Goal: Task Accomplishment & Management: Complete application form

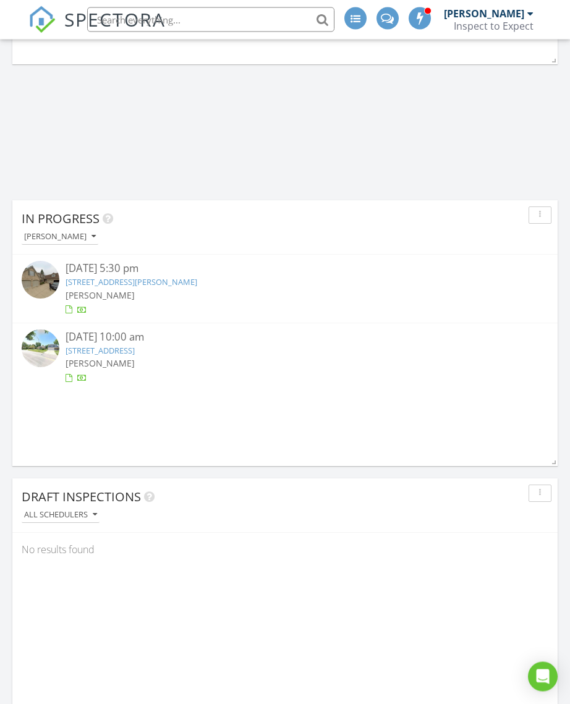
scroll to position [1605, 0]
click at [45, 266] on img at bounding box center [41, 280] width 38 height 38
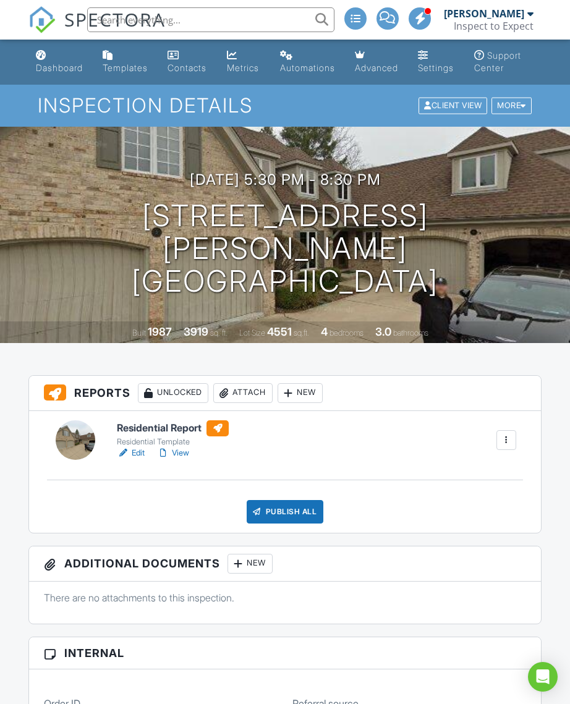
click at [185, 459] on link "View" at bounding box center [173, 453] width 32 height 12
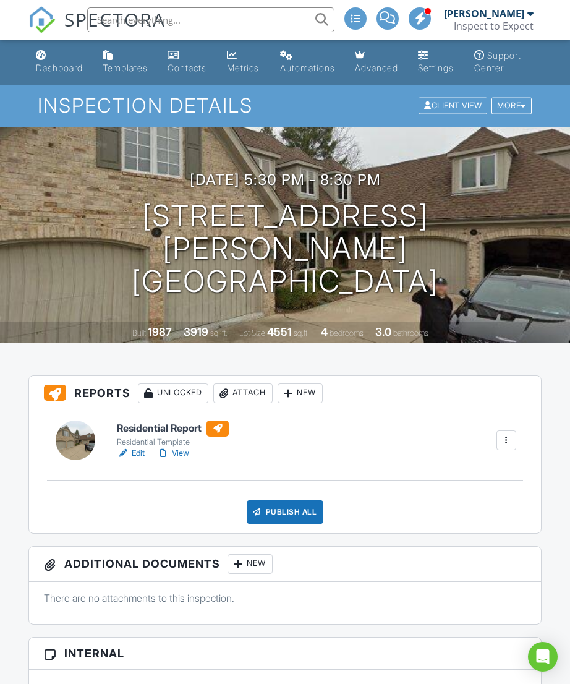
click at [189, 459] on link "View" at bounding box center [173, 453] width 32 height 12
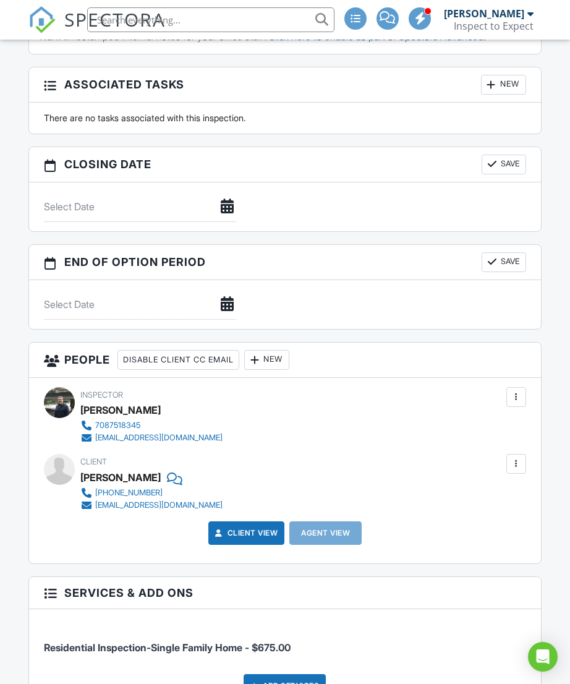
scroll to position [980, 0]
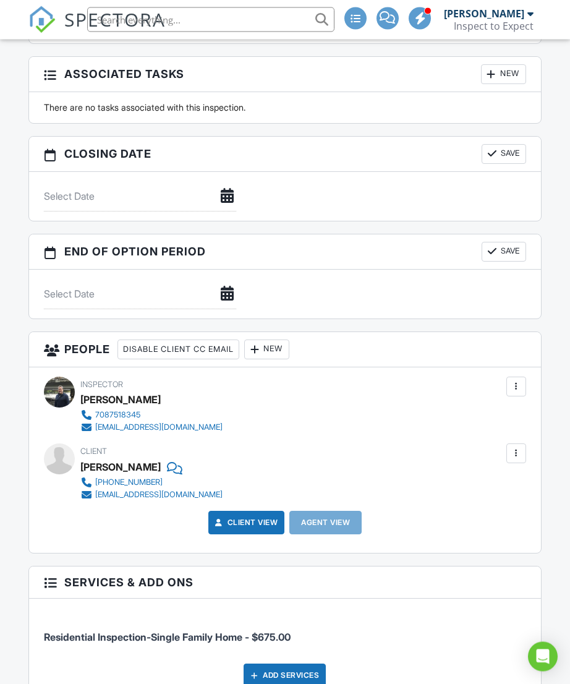
click at [280, 360] on div "New" at bounding box center [266, 350] width 45 height 20
click at [336, 431] on li "Client's Agent" at bounding box center [320, 417] width 122 height 31
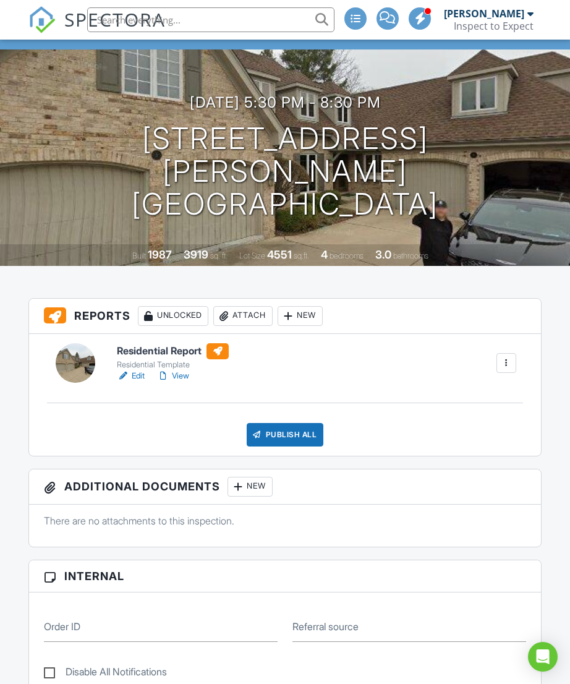
scroll to position [77, 0]
click at [182, 383] on link "View" at bounding box center [173, 376] width 32 height 12
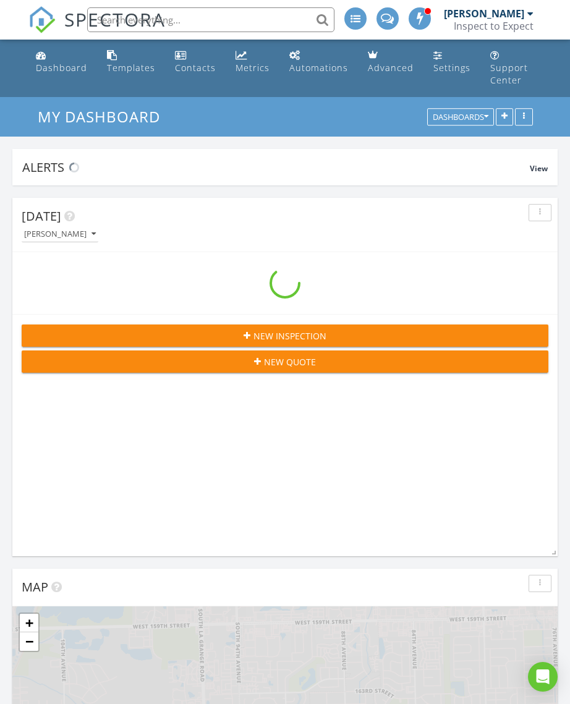
scroll to position [2455, 571]
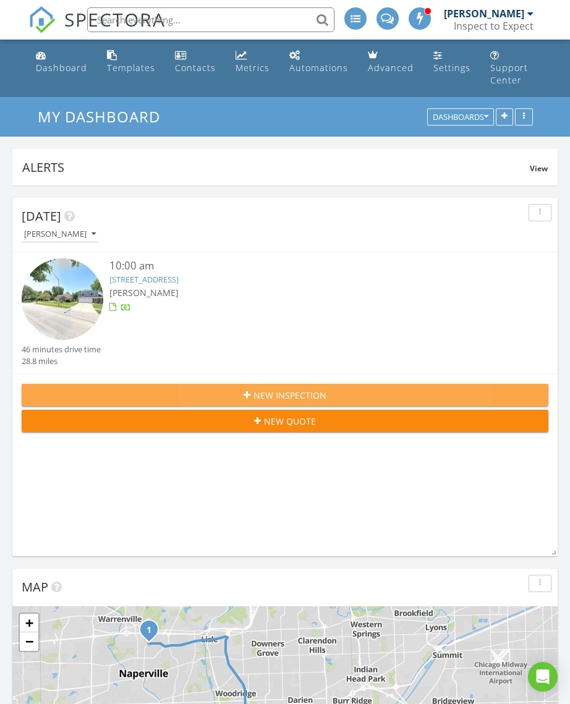
click at [325, 389] on span "New Inspection" at bounding box center [289, 395] width 73 height 13
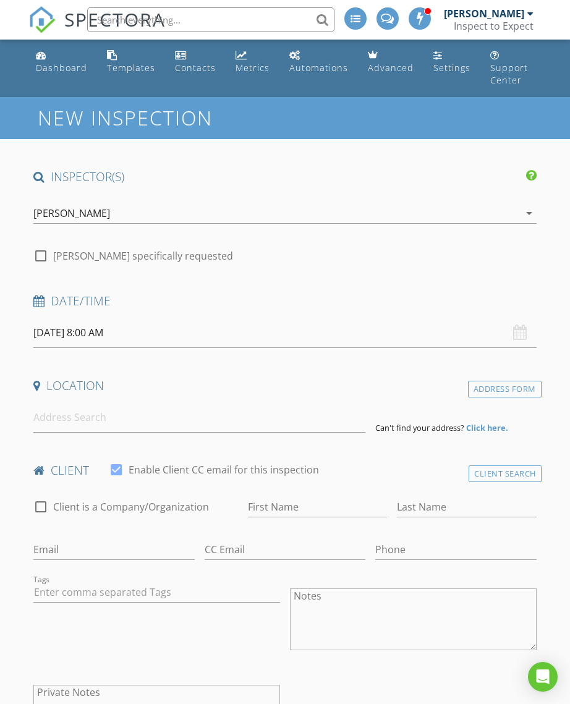
click at [128, 323] on input "[DATE] 8:00 AM" at bounding box center [284, 333] width 503 height 30
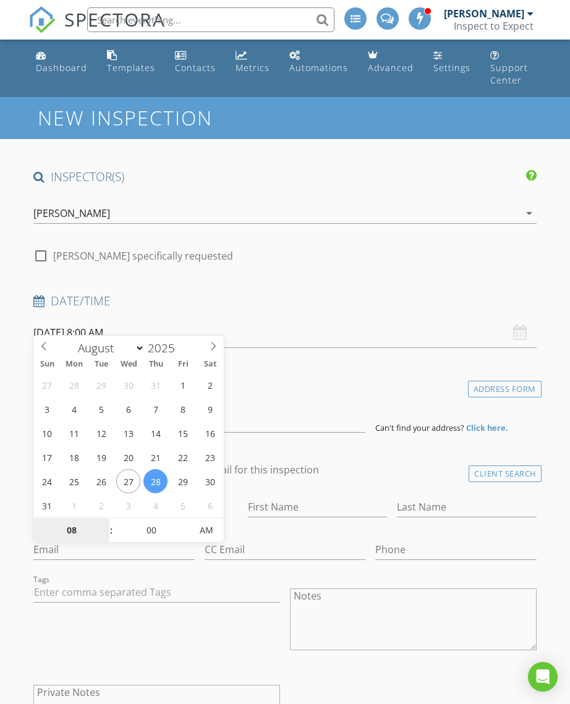
type input "08/29/2025 8:00 AM"
type input "09"
type input "08/29/2025 9:00 AM"
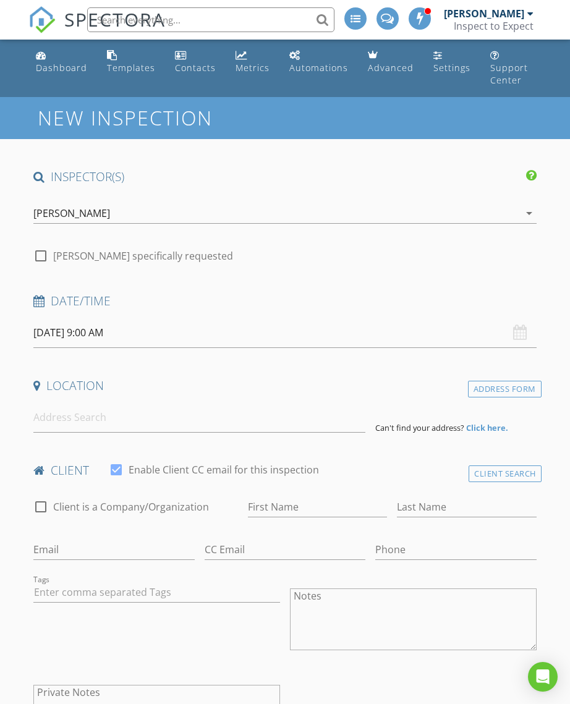
click at [80, 404] on input at bounding box center [199, 417] width 332 height 30
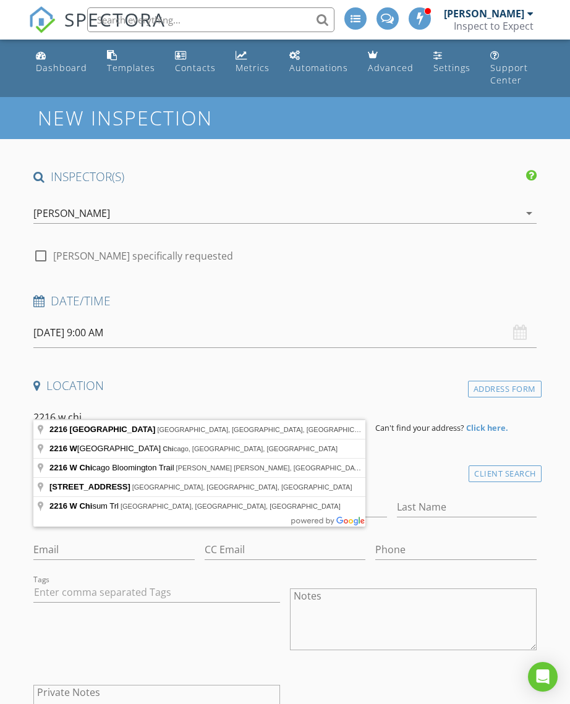
type input "2216 West Chicago Avenue, Chicago, IL, USA"
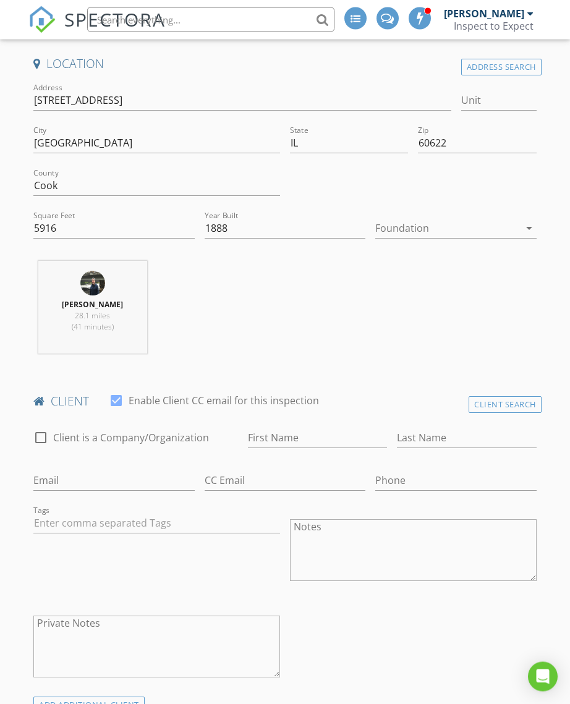
scroll to position [323, 0]
click at [294, 427] on input "First Name" at bounding box center [318, 437] width 140 height 20
type input "Elizabeth"
click at [436, 429] on input "Last Name" at bounding box center [467, 437] width 140 height 20
type input "Jakubowicz"
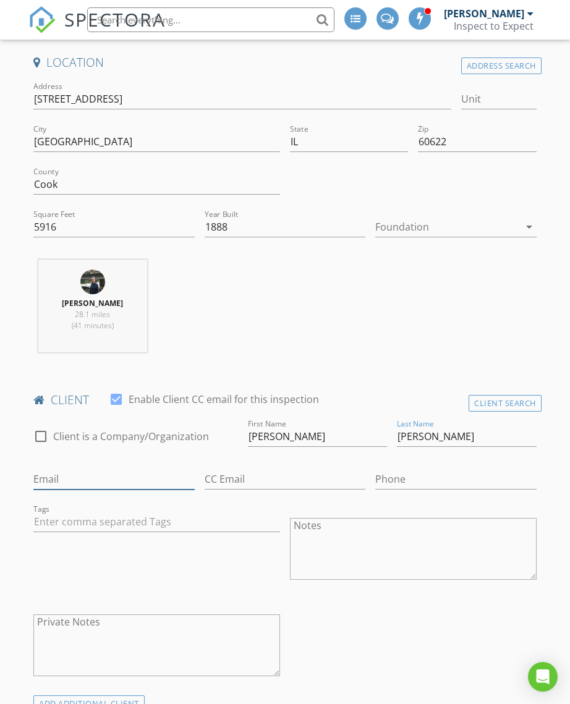
click at [85, 469] on input "Email" at bounding box center [113, 479] width 161 height 20
type input "Jakelka@gmail.com"
click at [427, 469] on input "Phone" at bounding box center [455, 479] width 161 height 20
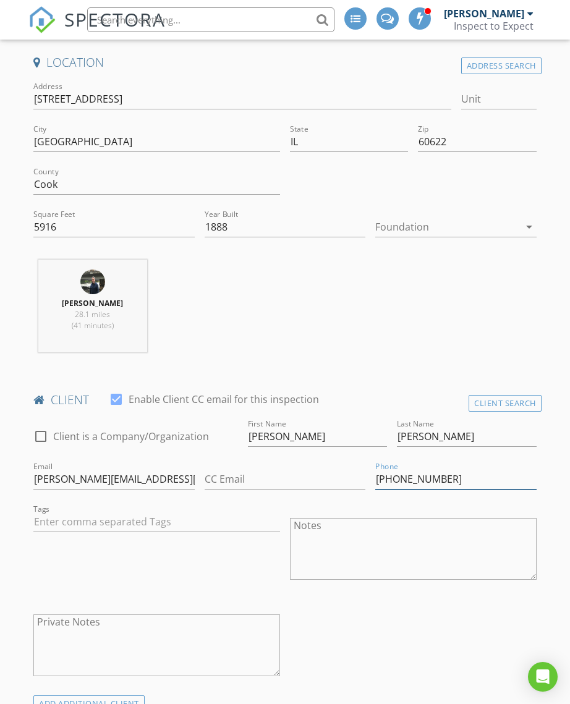
type input "773-663-9020"
click at [446, 302] on div "Michael Wilke 28.1 miles (41 minutes)" at bounding box center [284, 311] width 513 height 103
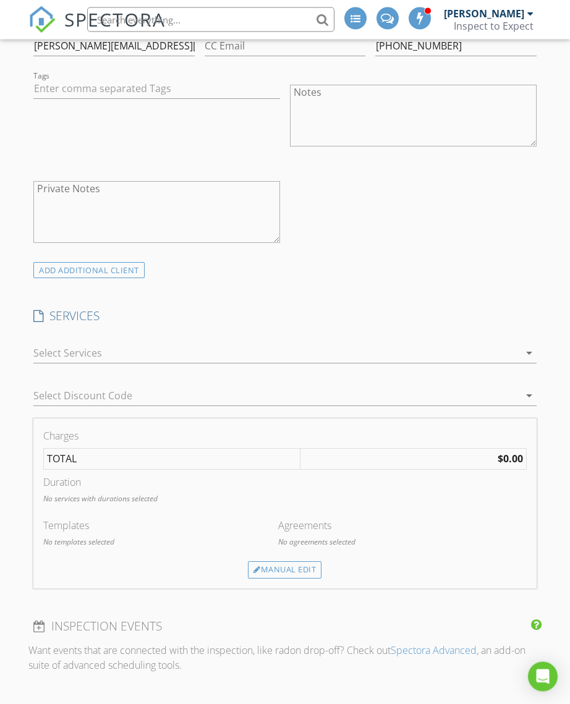
scroll to position [757, 0]
click at [537, 346] on icon "arrow_drop_down" at bounding box center [529, 353] width 15 height 15
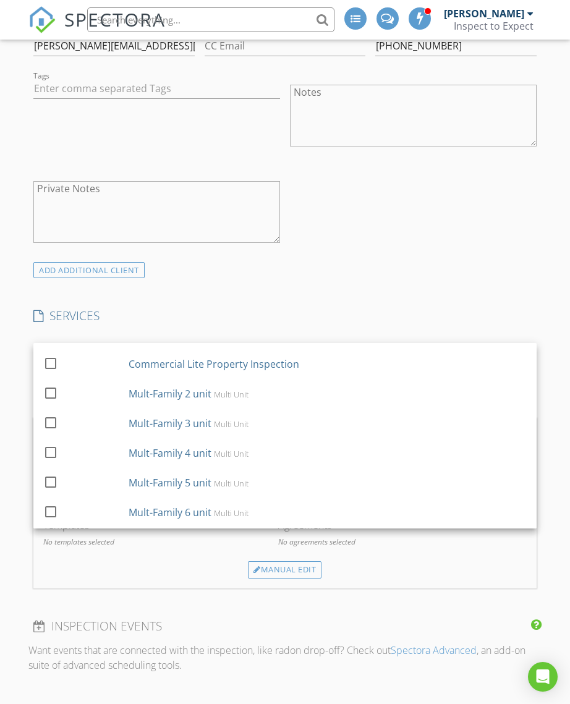
scroll to position [146, 0]
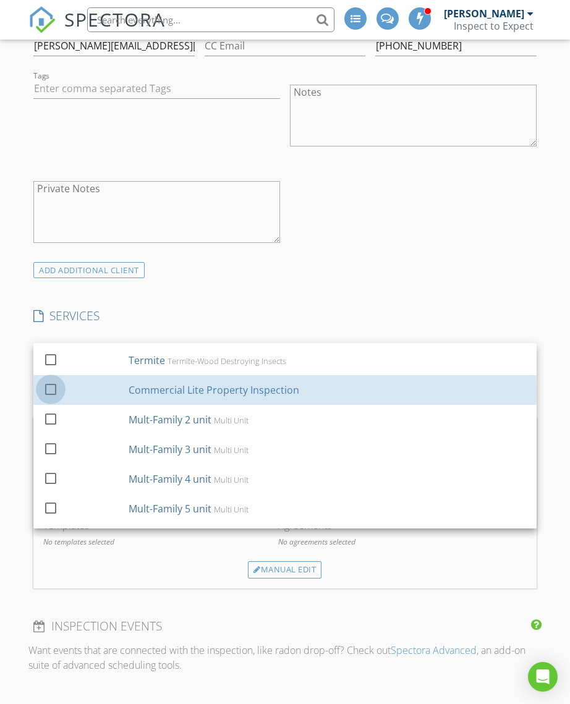
click at [45, 378] on div at bounding box center [50, 388] width 21 height 21
checkbox input "false"
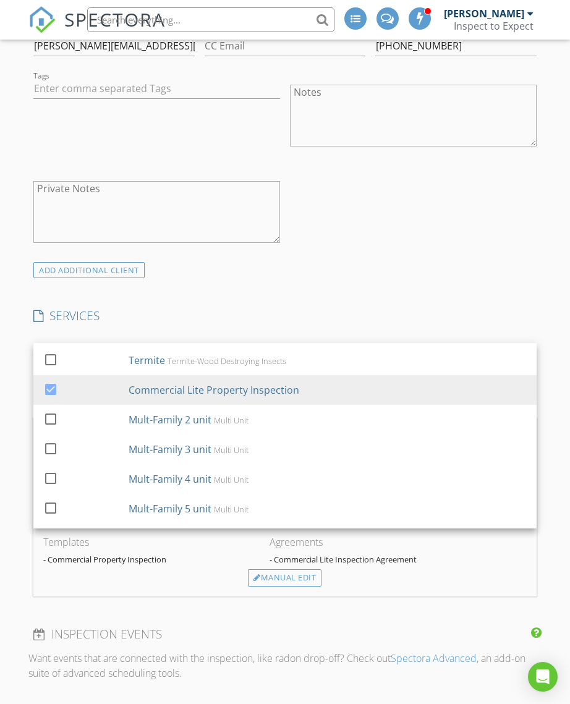
click at [478, 280] on div "INSPECTOR(S) check_box Michael Wilke PRIMARY Michael Wilke arrow_drop_down chec…" at bounding box center [284, 562] width 513 height 2300
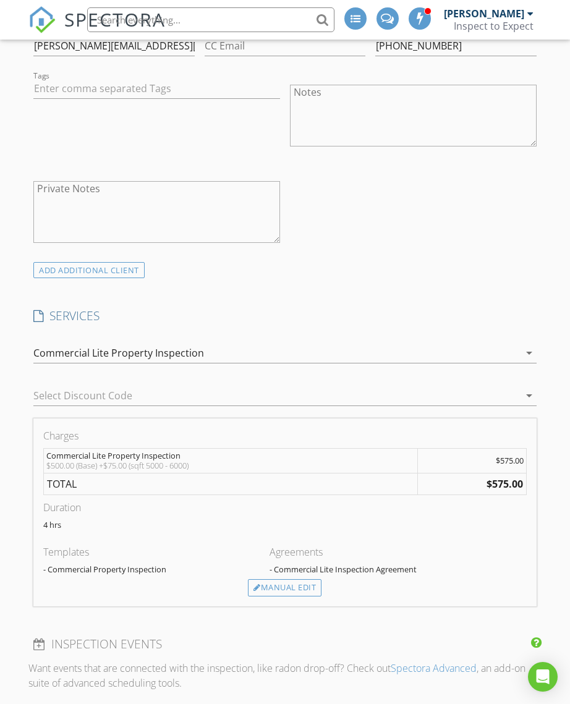
click at [302, 579] on div "Manual Edit" at bounding box center [285, 587] width 74 height 17
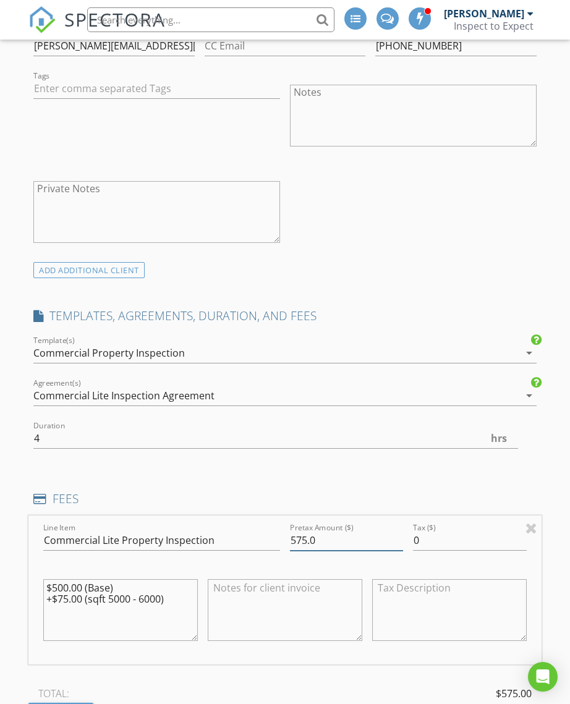
click at [301, 530] on input "575.0" at bounding box center [346, 540] width 113 height 20
type input "1275.0"
click at [77, 429] on input "4" at bounding box center [275, 439] width 485 height 20
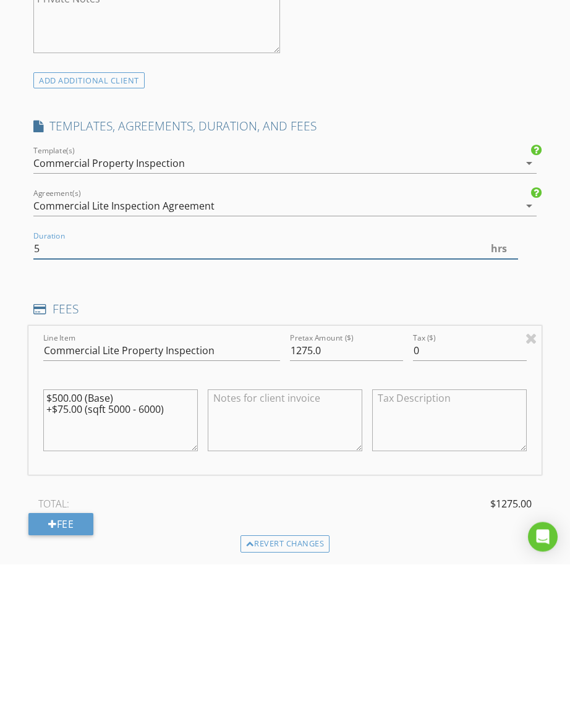
scroll to position [807, 0]
type input "5"
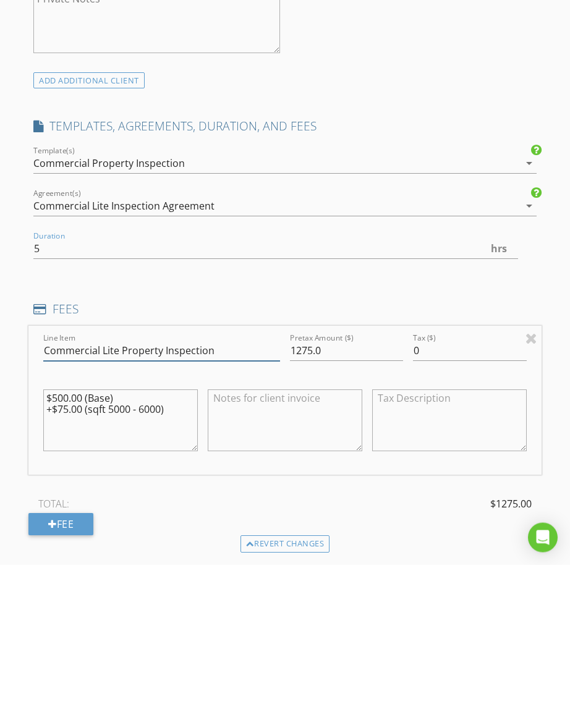
click at [240, 480] on input "Commercial Lite Property Inspection" at bounding box center [161, 490] width 237 height 20
click at [174, 529] on textarea "$500.00 (Base) +$75.00 (sqft 5000 - 6000)" at bounding box center [120, 560] width 155 height 62
click at [77, 529] on textarea "$500.00 (Base) +$75.00 (sqft 5000 - 6000)" at bounding box center [120, 560] width 155 height 62
click at [68, 529] on textarea "$500.00 (Base) (sqft 5000 - 6000)" at bounding box center [120, 560] width 155 height 62
click at [121, 529] on textarea "$1275.00 (Base) (sqft 5000 - 6000)" at bounding box center [120, 560] width 155 height 62
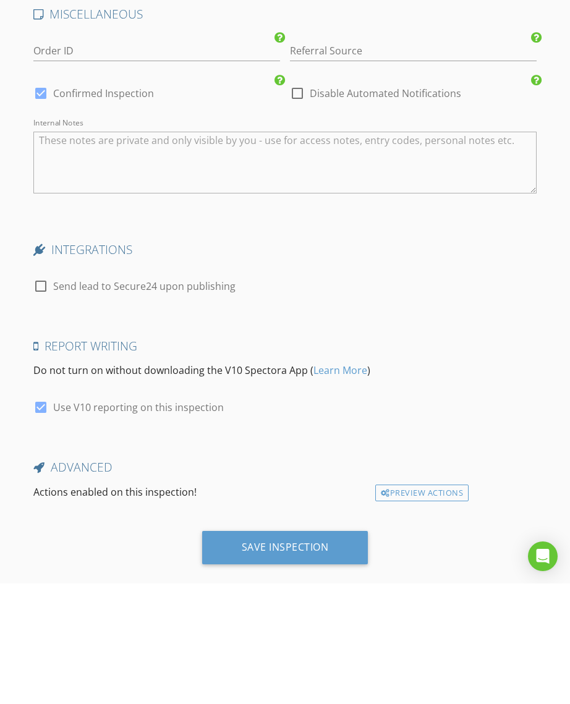
scroll to position [1972, 0]
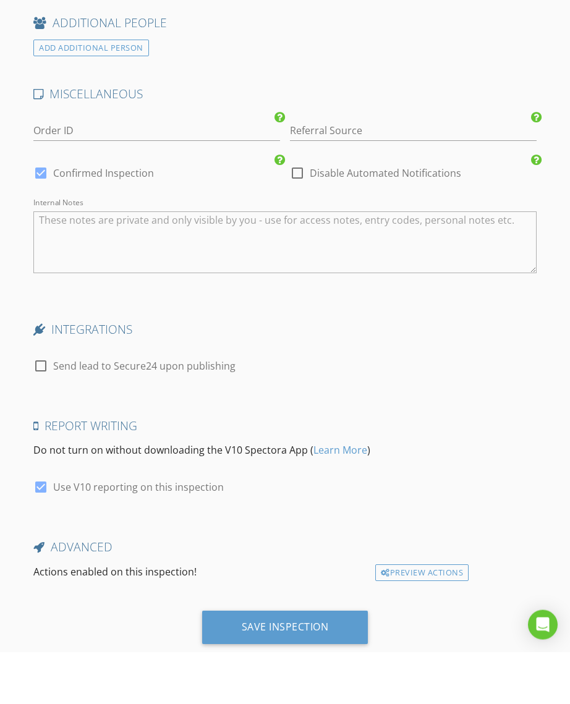
type textarea "$1275.00 (Base) (sqft 5000 - 6000) 6 flat"
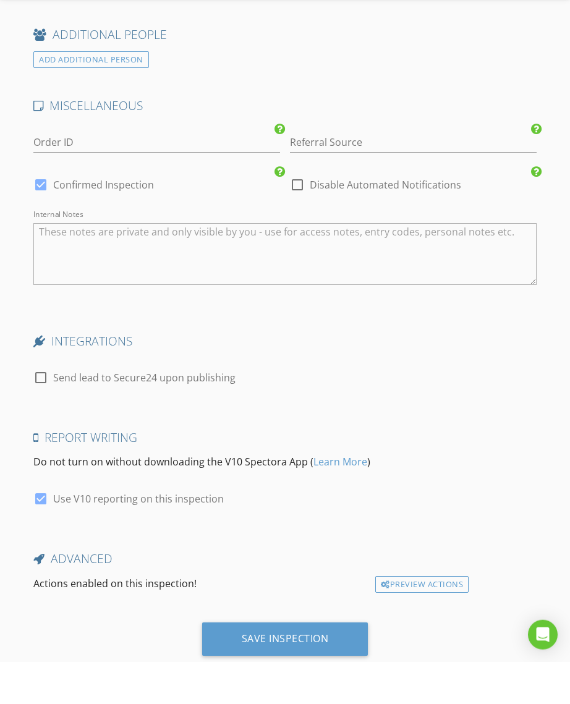
click at [306, 674] on div "Save Inspection" at bounding box center [285, 680] width 87 height 12
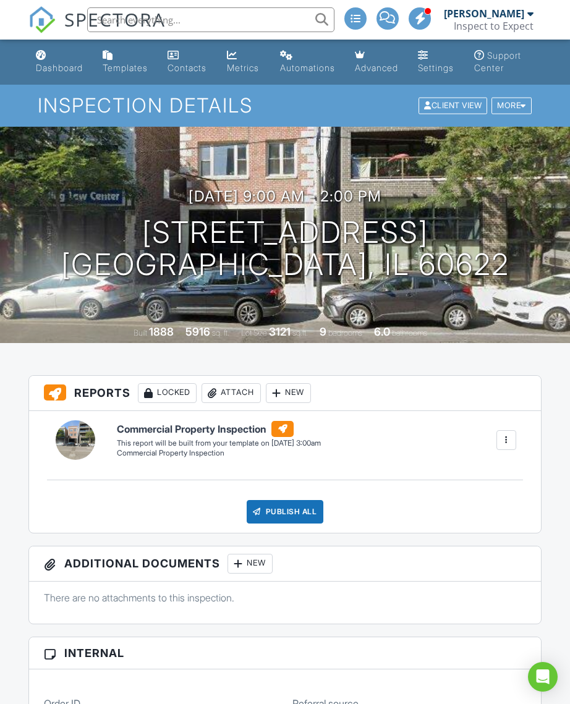
click at [61, 72] on div "Dashboard" at bounding box center [59, 67] width 47 height 11
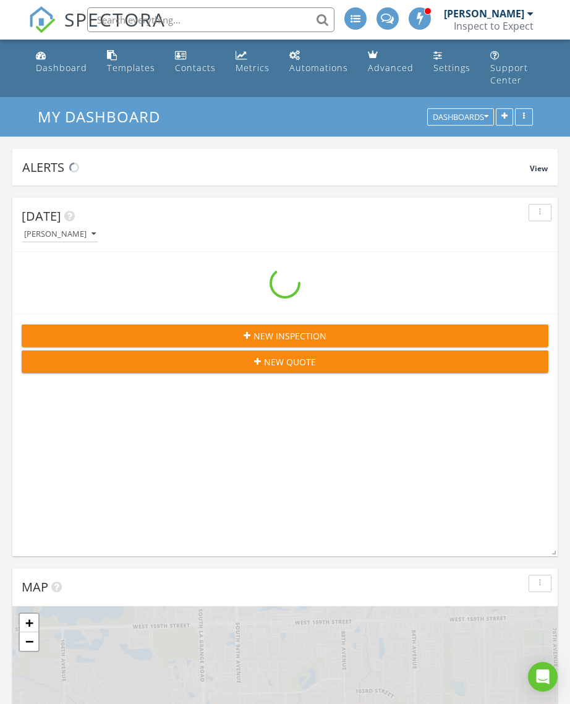
scroll to position [2455, 571]
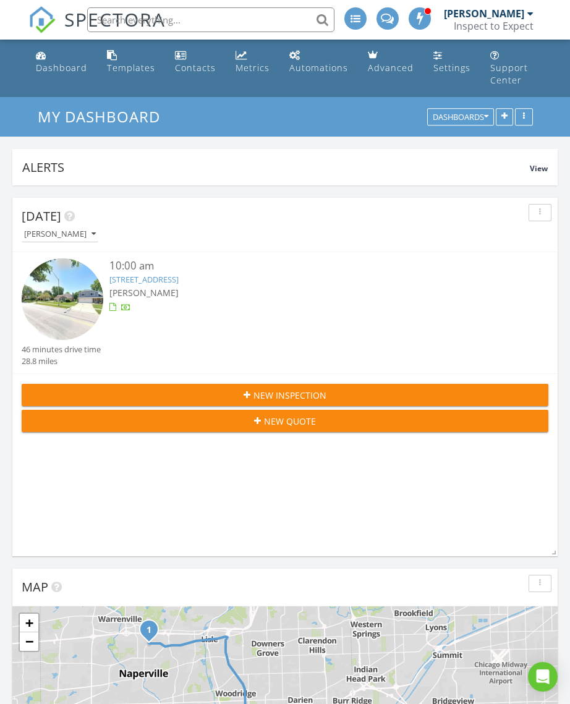
click at [509, 21] on div "Inspect to Expect" at bounding box center [494, 26] width 80 height 12
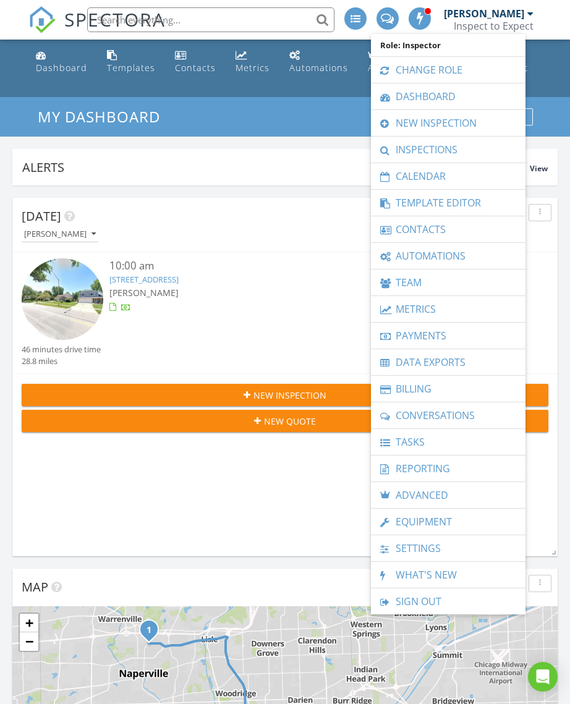
click at [477, 148] on link "Inspections" at bounding box center [448, 150] width 142 height 26
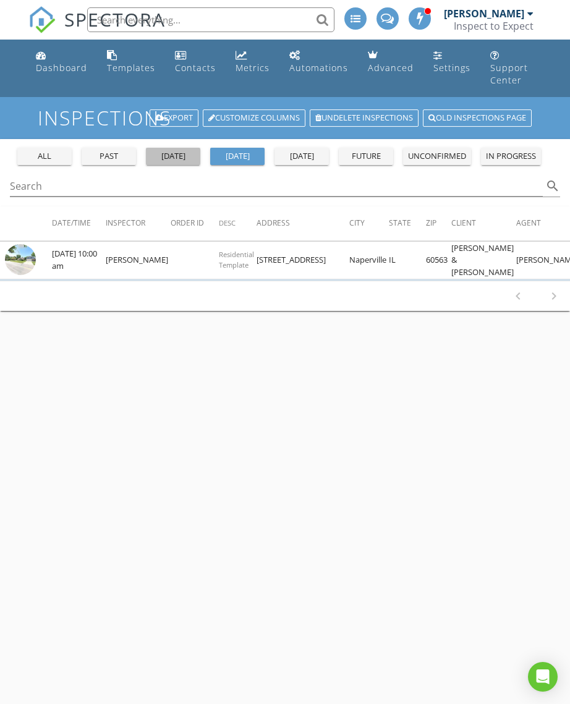
click at [168, 150] on div "[DATE]" at bounding box center [173, 156] width 45 height 12
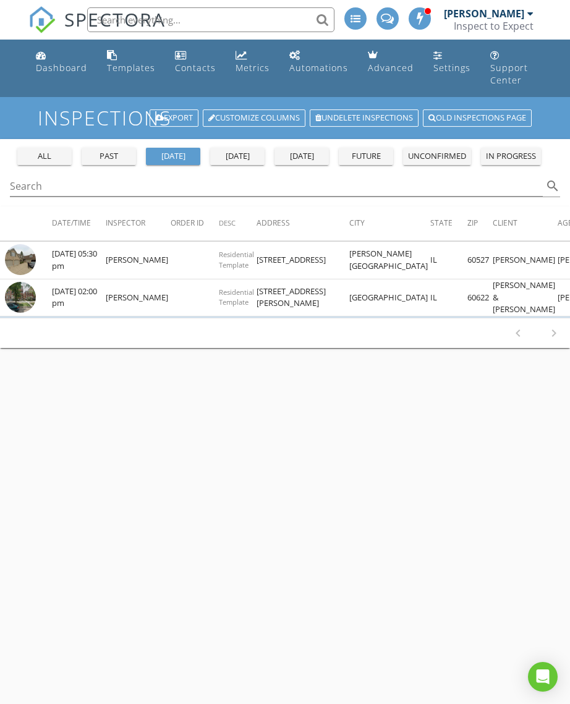
click at [30, 247] on img at bounding box center [20, 259] width 31 height 31
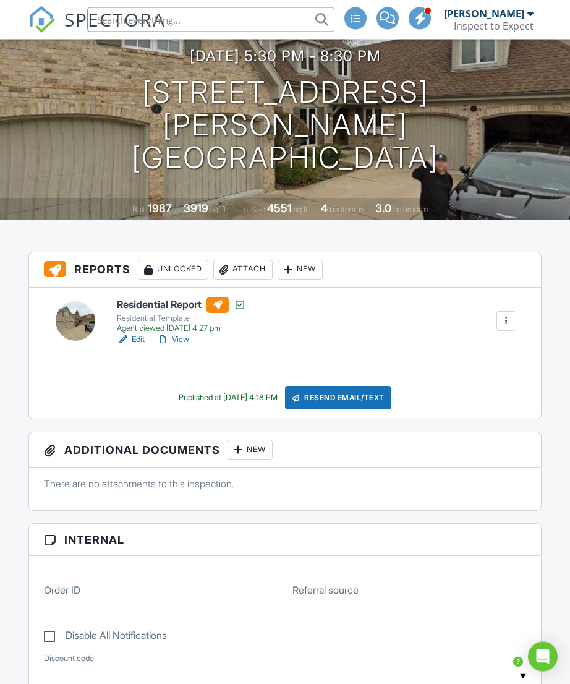
scroll to position [124, 0]
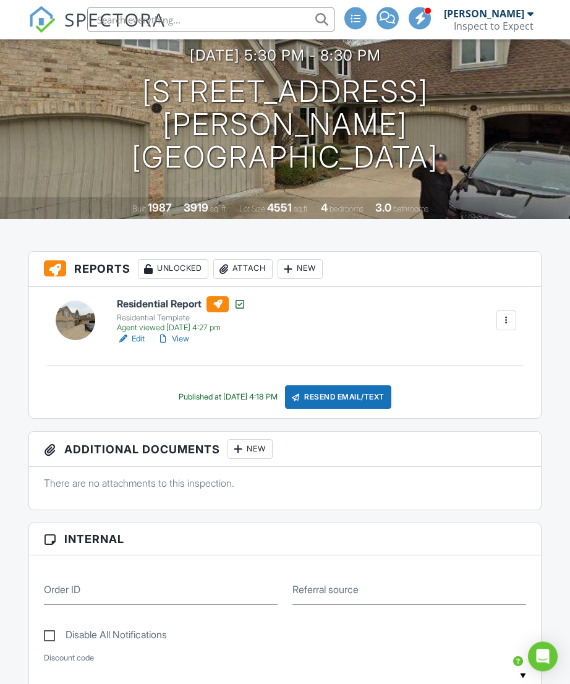
click at [506, 327] on div at bounding box center [506, 321] width 12 height 12
click at [380, 326] on div "Residential Report Residential Template Agent viewed [DATE] 4:27 pm Edit View C…" at bounding box center [316, 320] width 414 height 49
click at [311, 279] on div "New" at bounding box center [300, 269] width 45 height 20
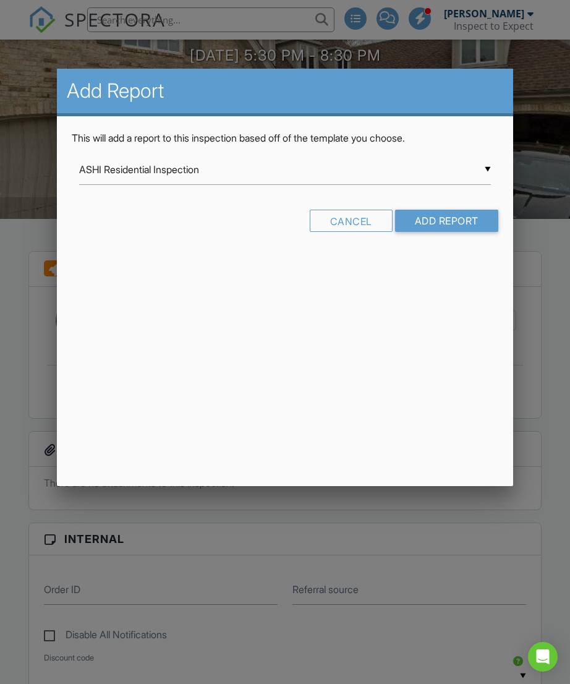
click at [363, 223] on div "Cancel" at bounding box center [351, 221] width 83 height 22
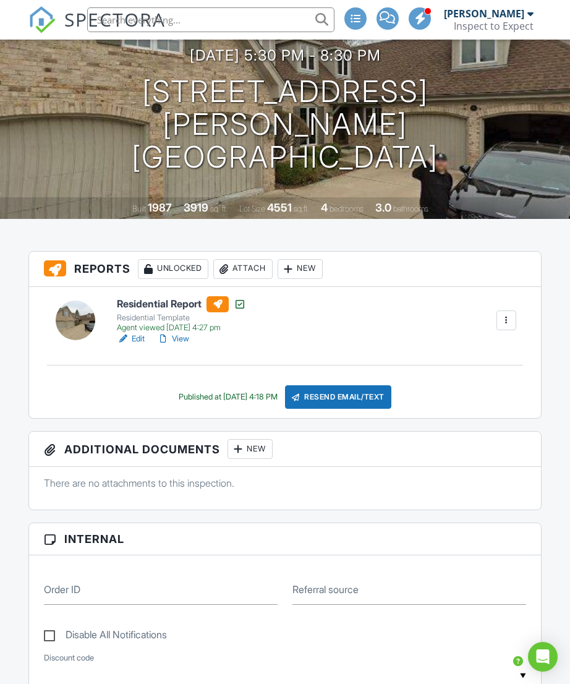
click at [180, 345] on link "View" at bounding box center [173, 339] width 32 height 12
